Goal: Task Accomplishment & Management: Use online tool/utility

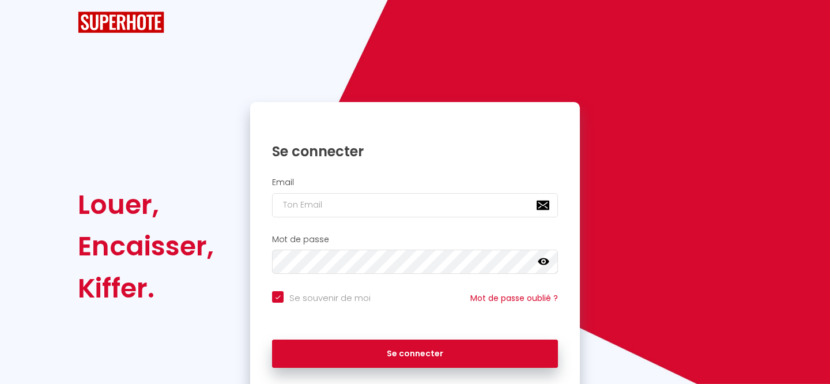
checkbox input "true"
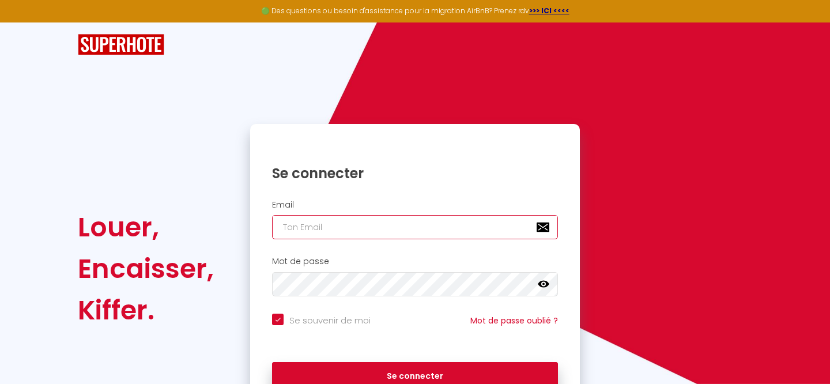
click at [366, 229] on input "email" at bounding box center [415, 227] width 286 height 24
type input "[EMAIL_ADDRESS][DOMAIN_NAME]"
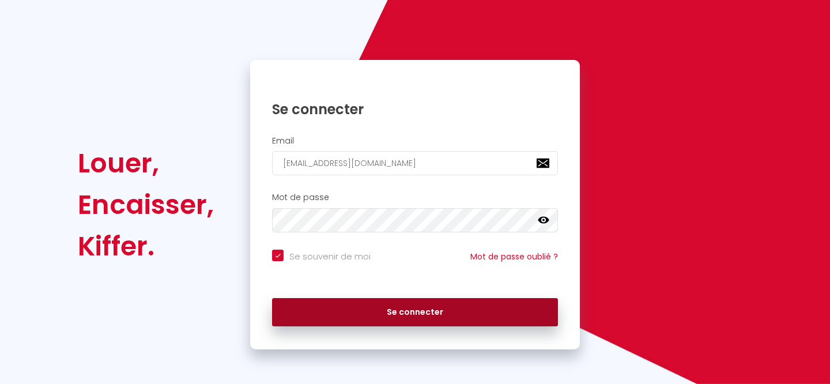
click at [449, 306] on button "Se connecter" at bounding box center [415, 312] width 286 height 29
checkbox input "true"
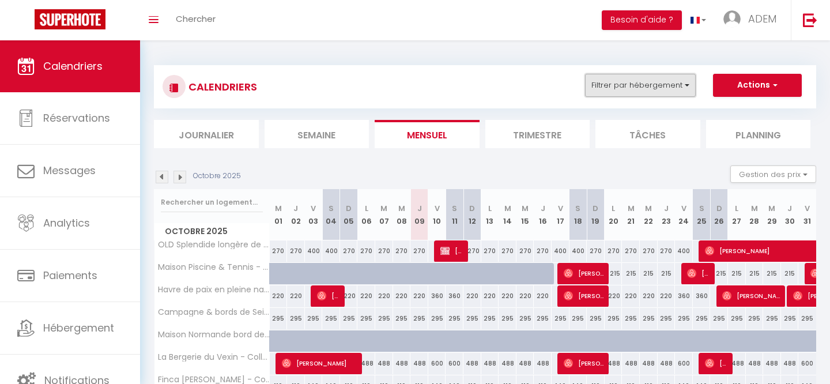
click at [616, 83] on button "Filtrer par hébergement" at bounding box center [640, 85] width 111 height 23
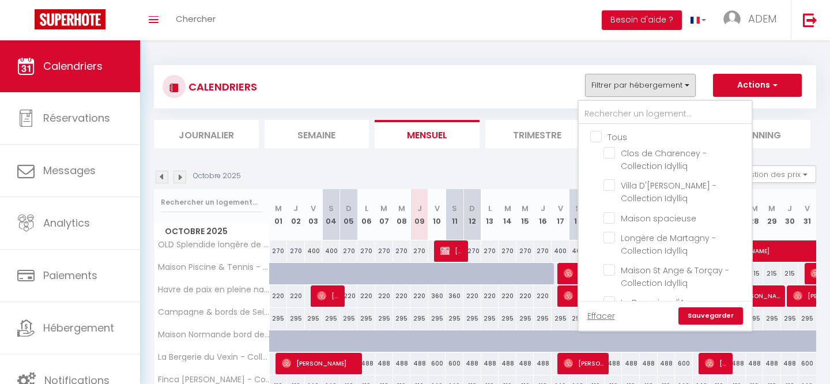
click at [598, 135] on input "Tous" at bounding box center [676, 136] width 173 height 12
checkbox input "true"
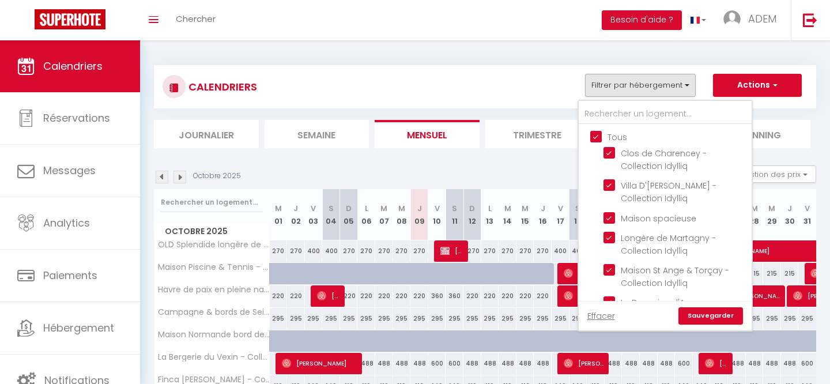
checkbox input "true"
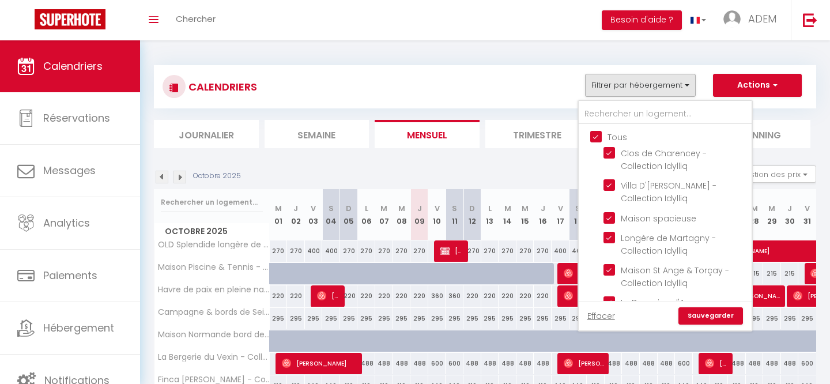
checkbox input "true"
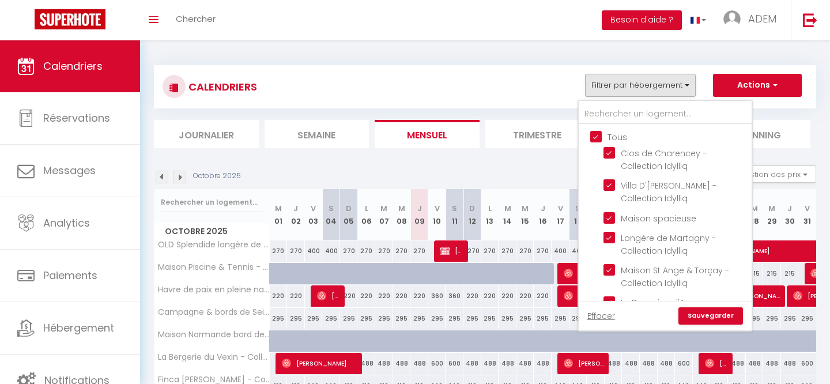
checkbox input "true"
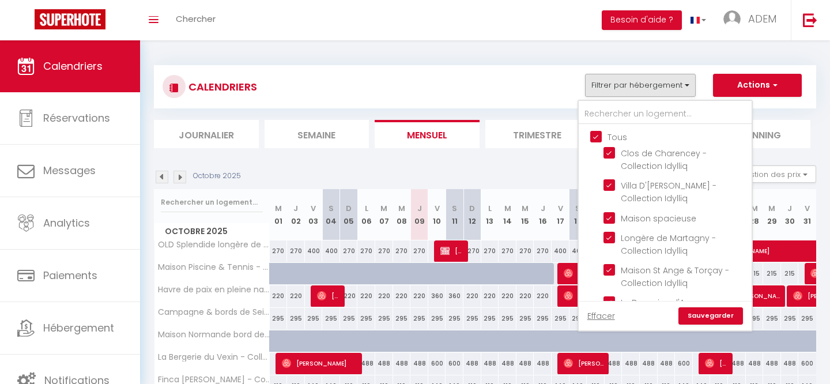
checkbox input "true"
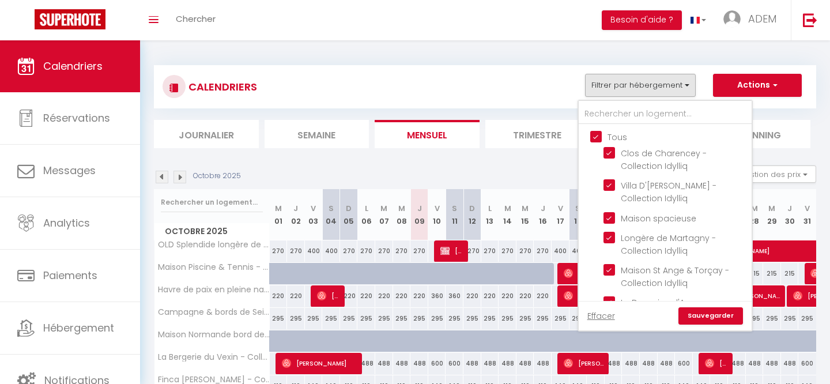
checkbox input "true"
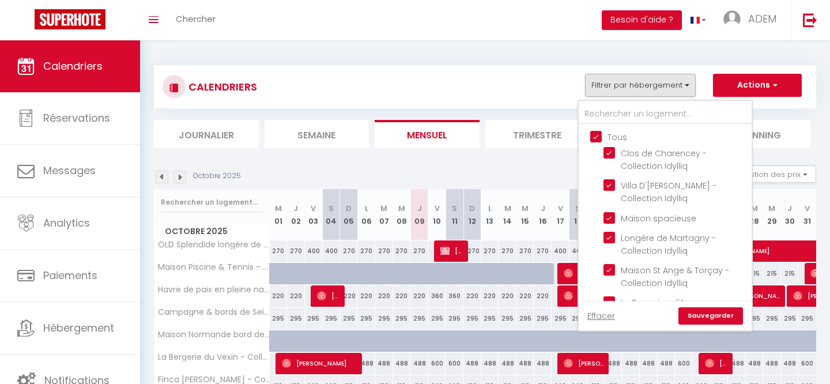
checkbox input "true"
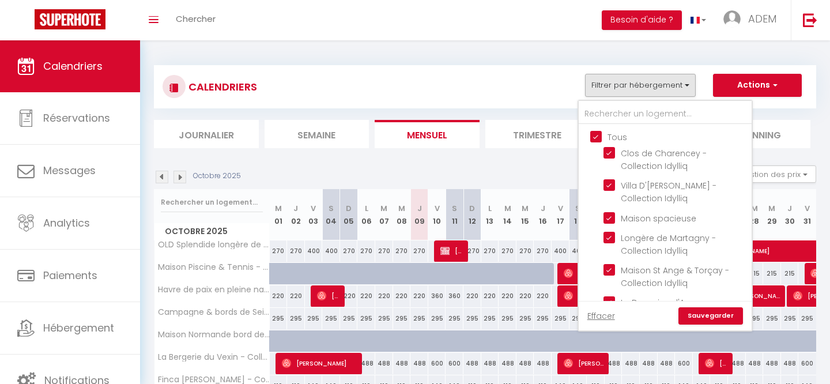
checkbox input "true"
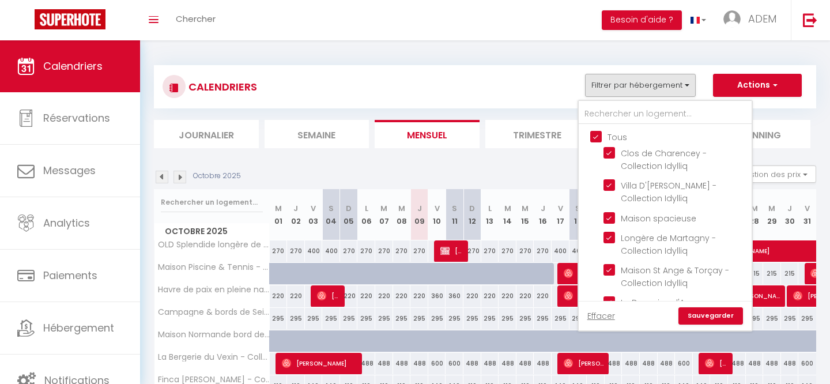
checkbox input "true"
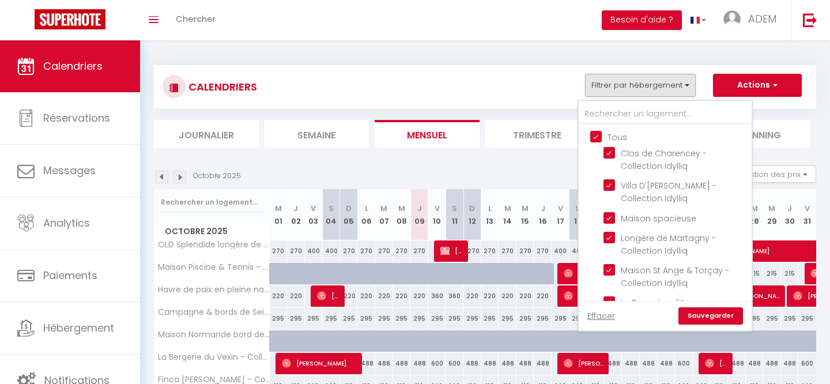
checkbox input "true"
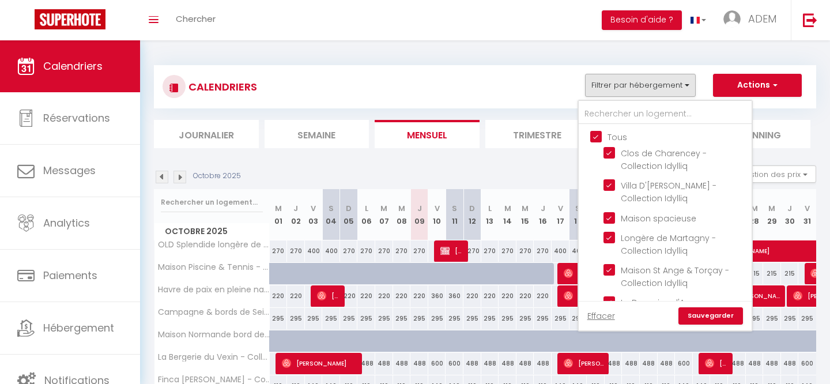
checkbox input "true"
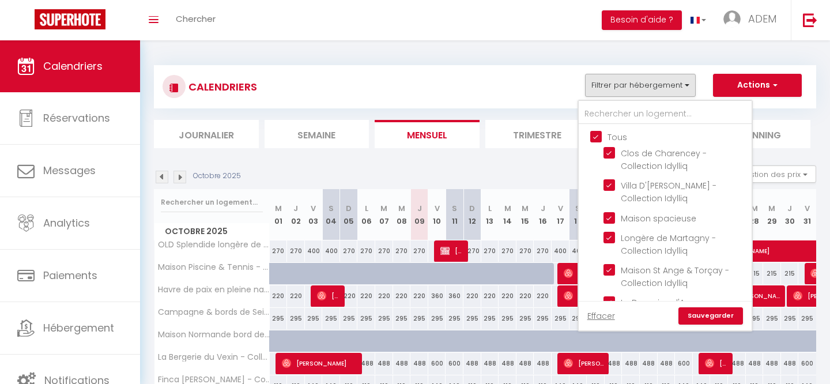
checkbox input "true"
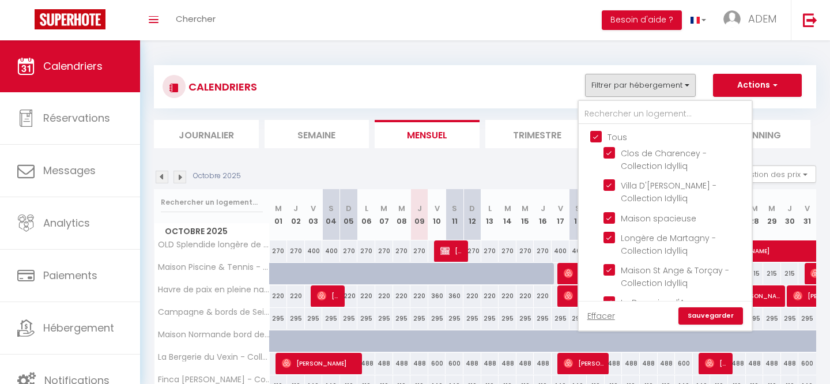
checkbox input "true"
click at [598, 135] on input "Tous" at bounding box center [676, 136] width 173 height 12
checkbox input "false"
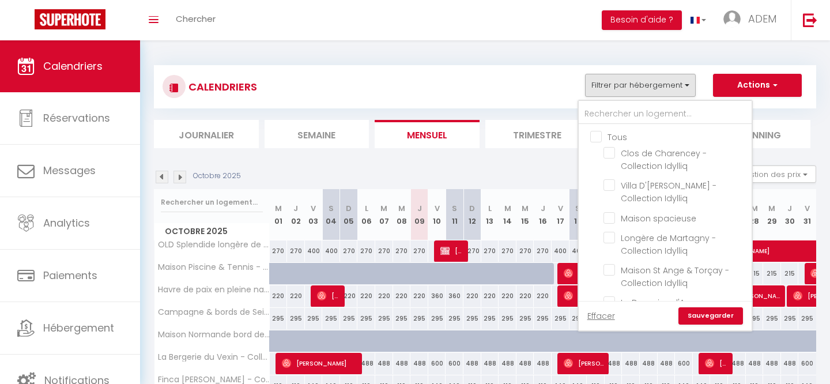
checkbox input "false"
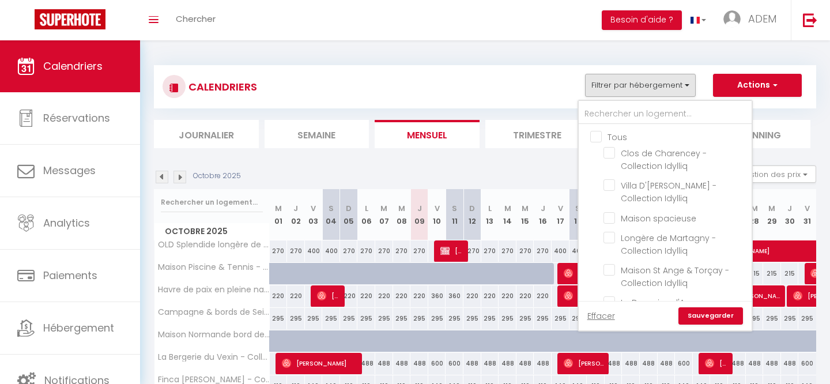
checkbox input "false"
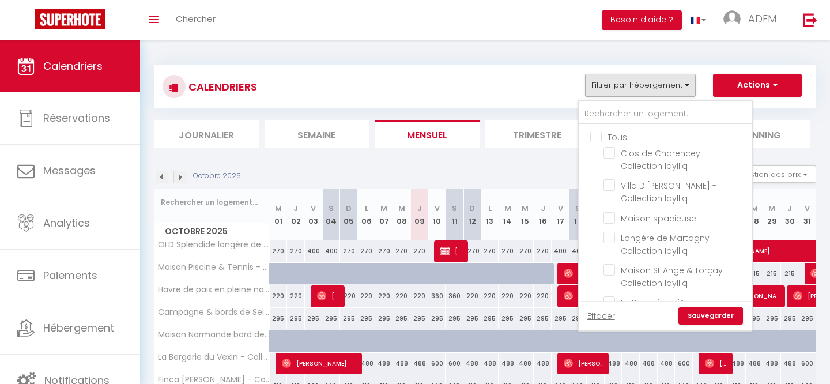
checkbox input "false"
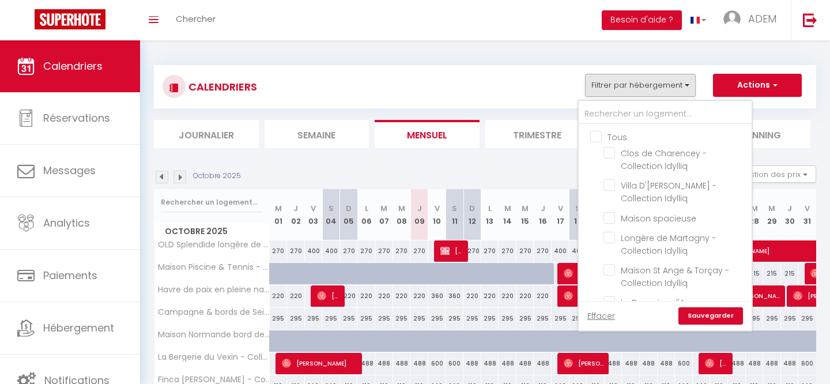
checkbox input "false"
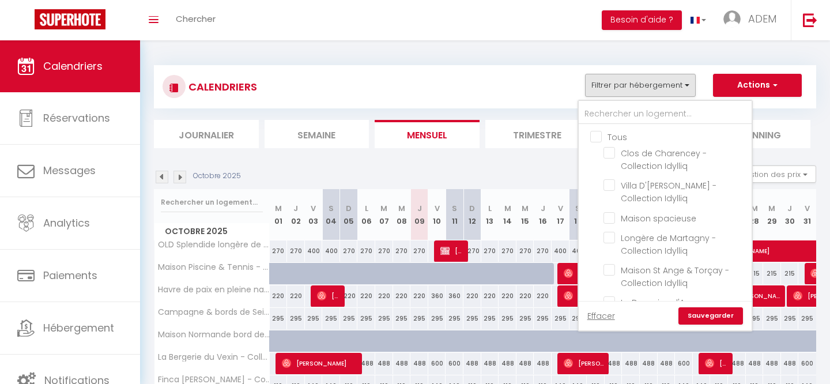
checkbox input "false"
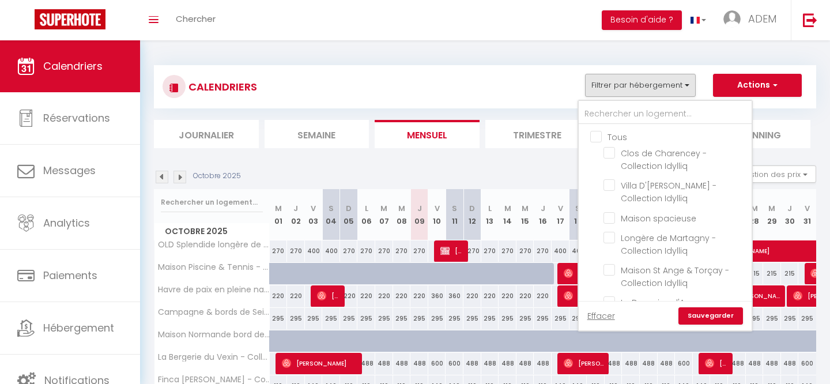
checkbox input "false"
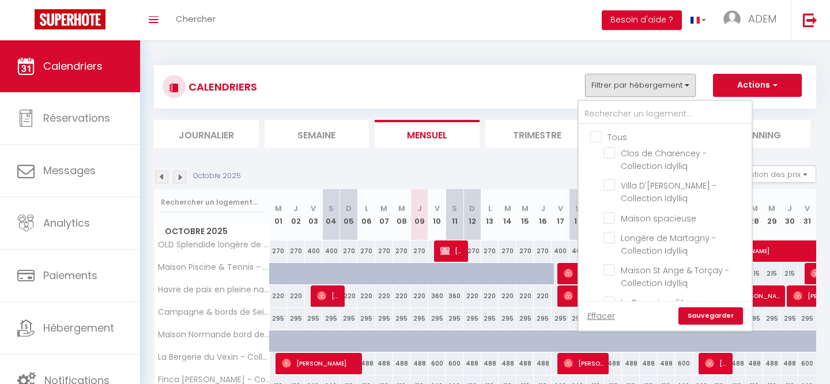
checkbox input "false"
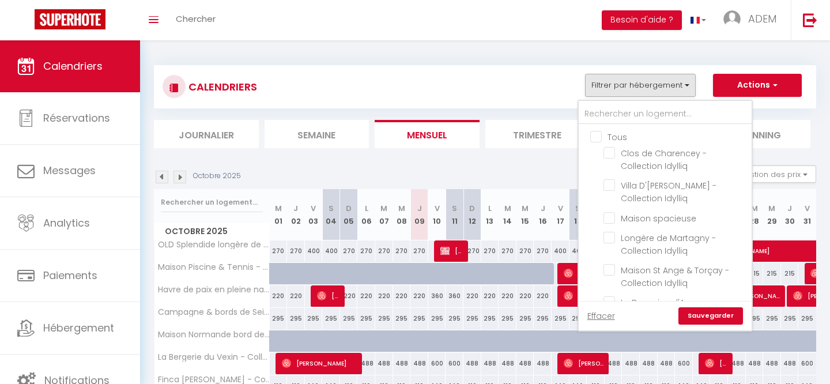
checkbox input "false"
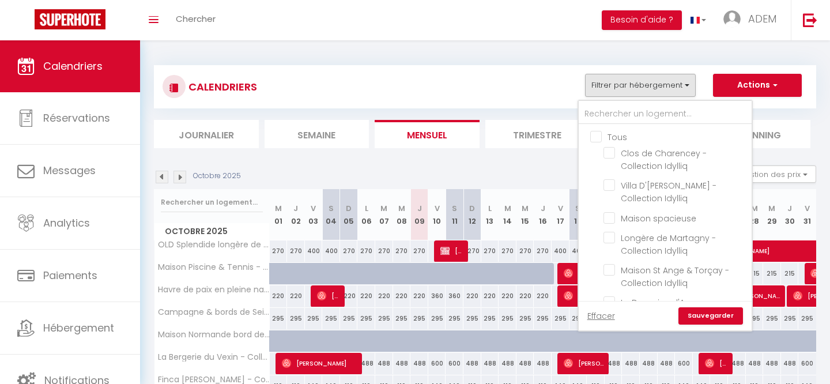
checkbox input "false"
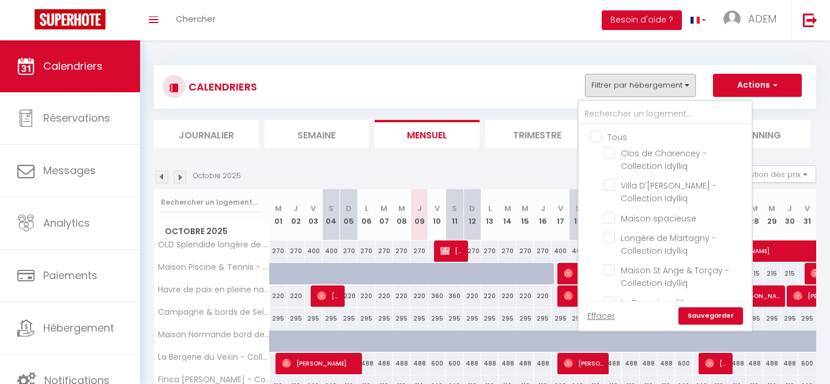
checkbox input "false"
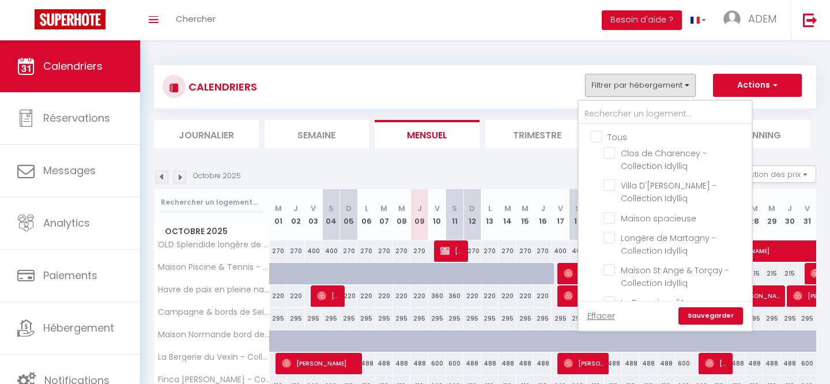
checkbox input "false"
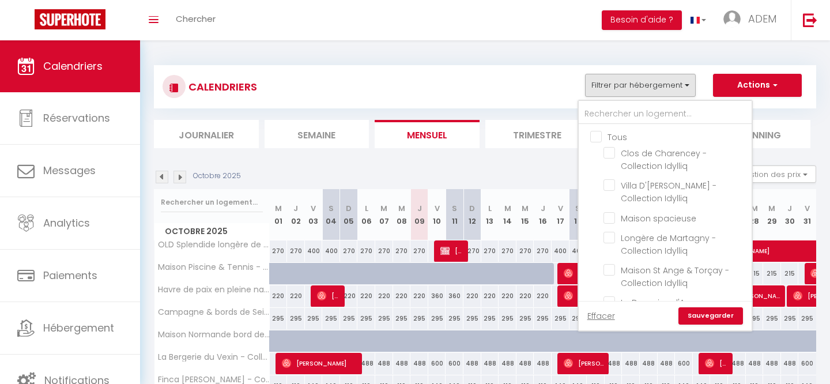
checkbox input "false"
click at [611, 113] on input "text" at bounding box center [665, 114] width 173 height 21
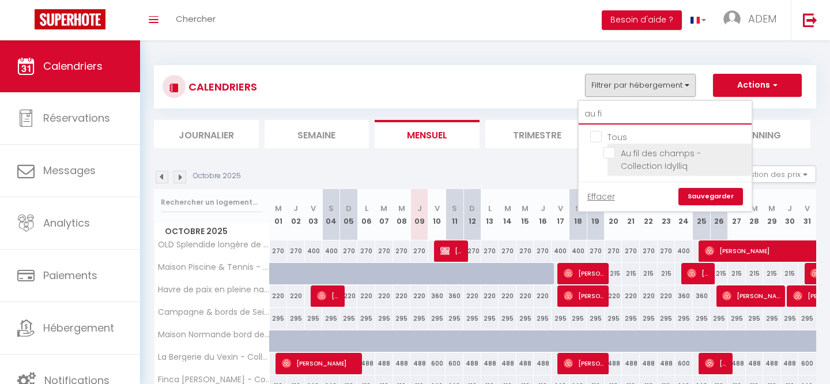
type input "au fi"
click at [610, 156] on input "Au fil des champs - Collection Idylliq" at bounding box center [675, 153] width 144 height 12
checkbox input "true"
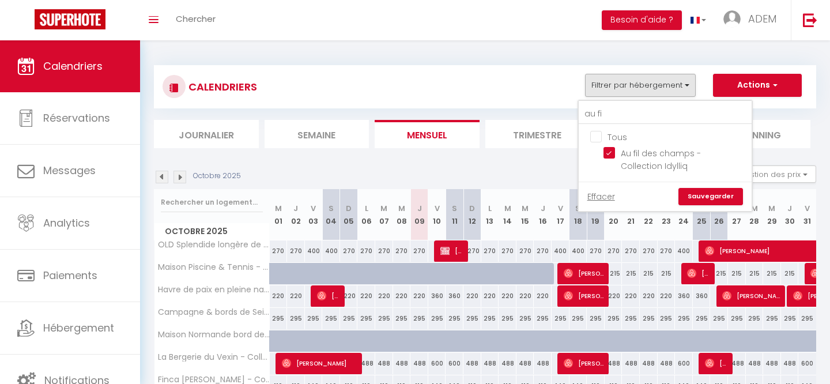
click at [692, 191] on link "Sauvegarder" at bounding box center [710, 196] width 65 height 17
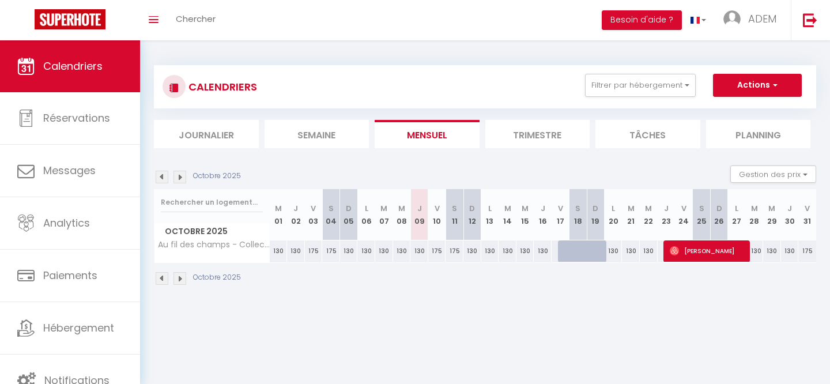
scroll to position [40, 0]
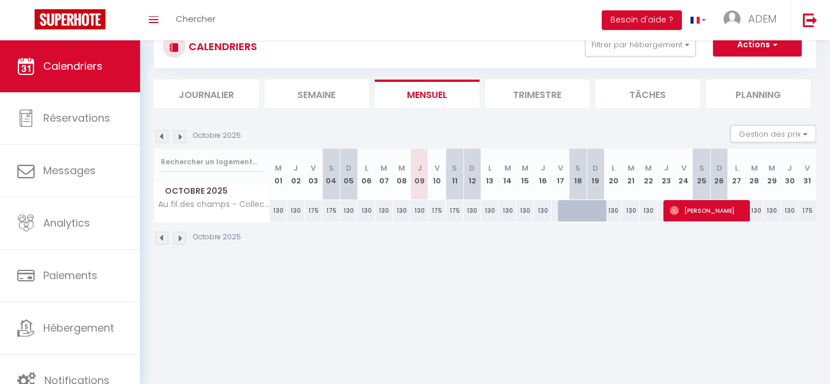
click at [180, 237] on img at bounding box center [179, 238] width 13 height 13
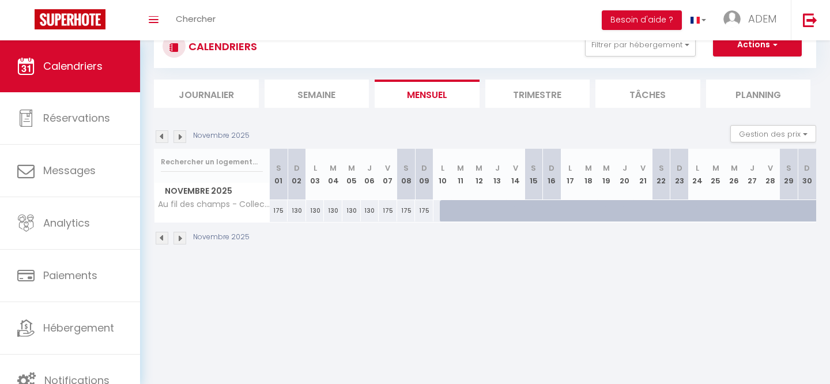
click at [180, 237] on img at bounding box center [179, 238] width 13 height 13
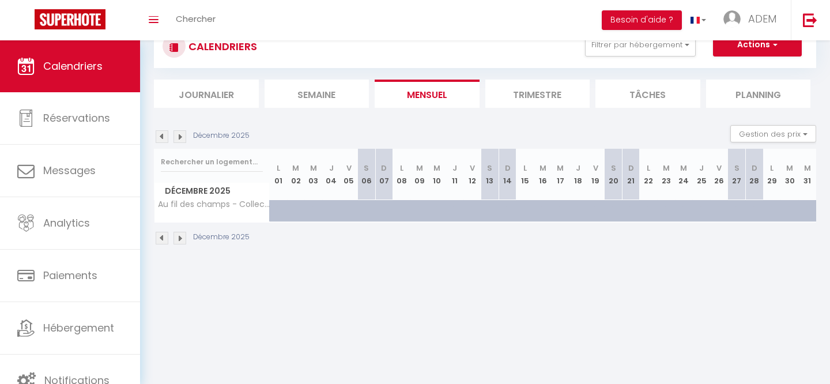
click at [164, 240] on img at bounding box center [162, 238] width 13 height 13
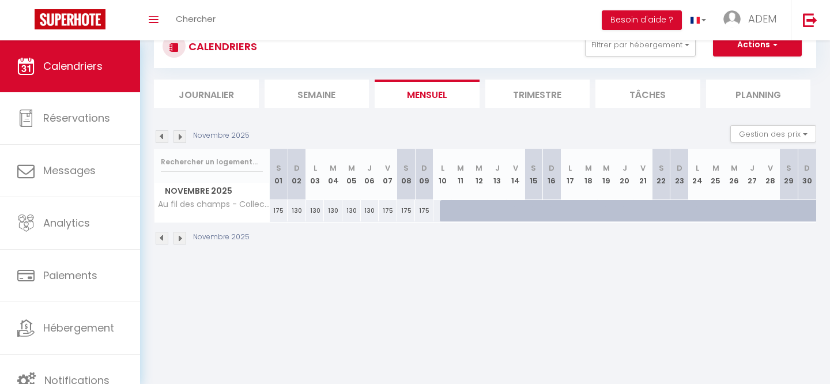
click at [164, 240] on img at bounding box center [162, 238] width 13 height 13
